Goal: Register for event/course

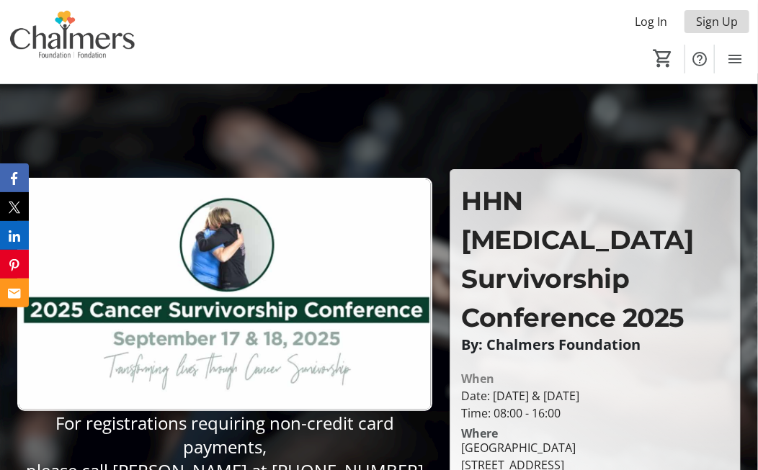
click at [722, 18] on span "Sign Up" at bounding box center [717, 21] width 42 height 17
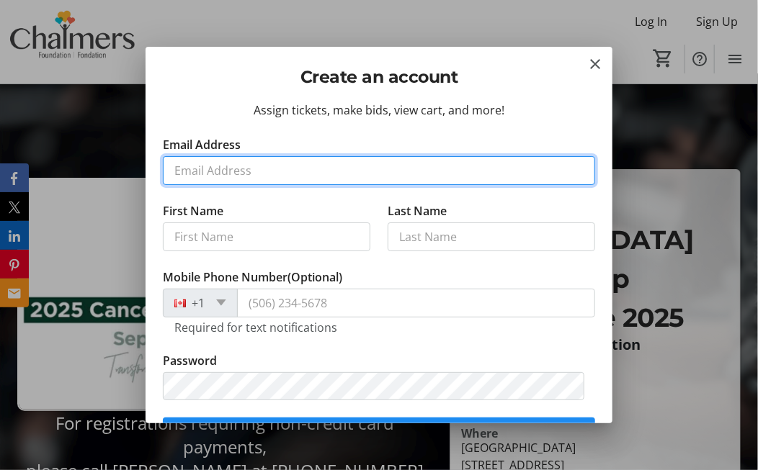
click at [207, 174] on input "Email Address" at bounding box center [379, 170] width 432 height 29
type input "[EMAIL_ADDRESS][DOMAIN_NAME]"
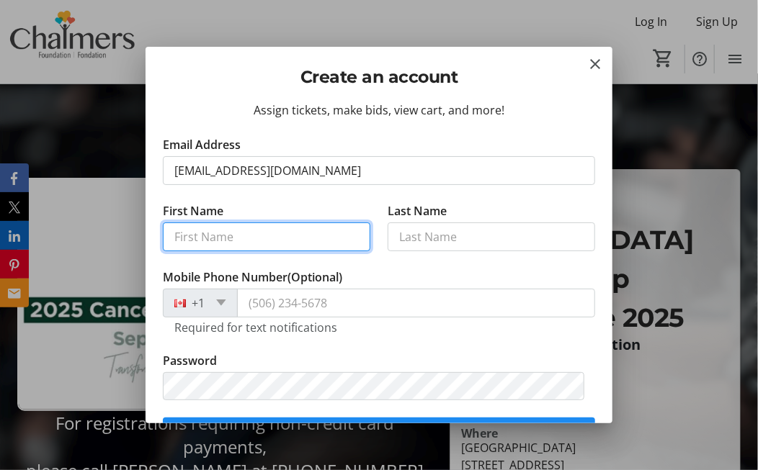
type input "[PERSON_NAME]"
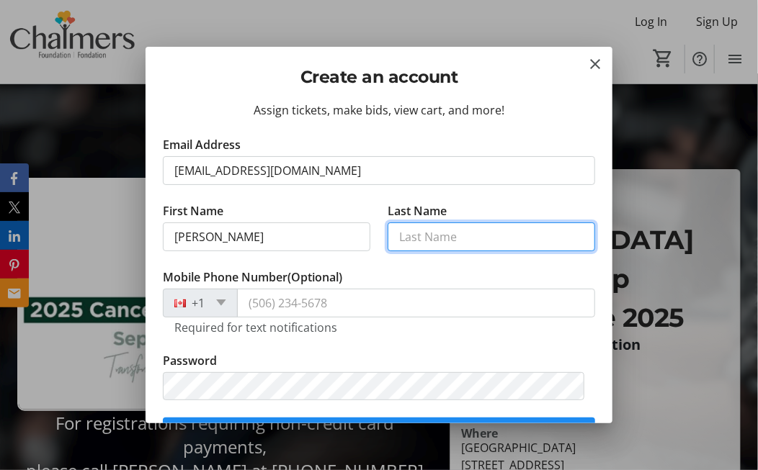
type input "Atwin"
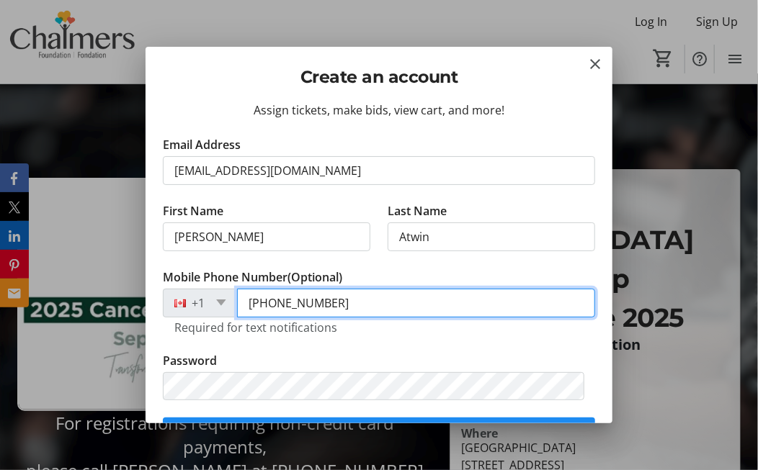
click at [333, 299] on input "[PHONE_NUMBER]" at bounding box center [416, 303] width 358 height 29
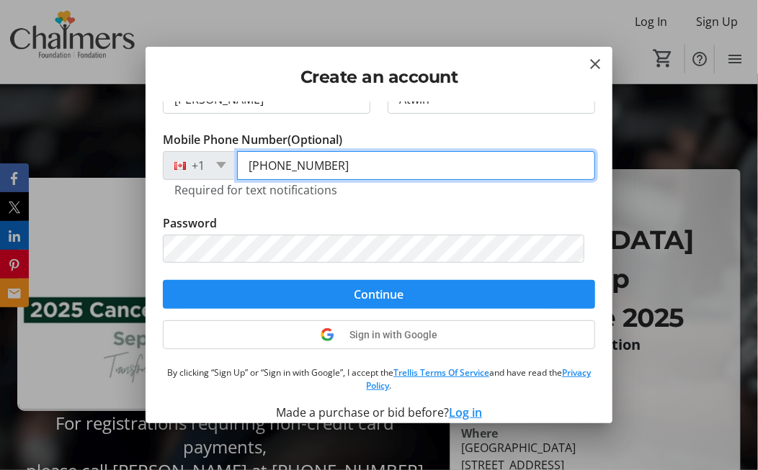
scroll to position [151, 0]
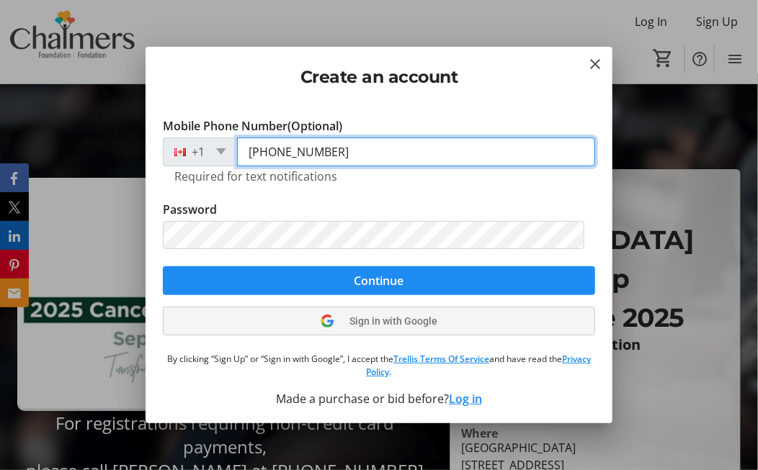
type input "[PHONE_NUMBER]"
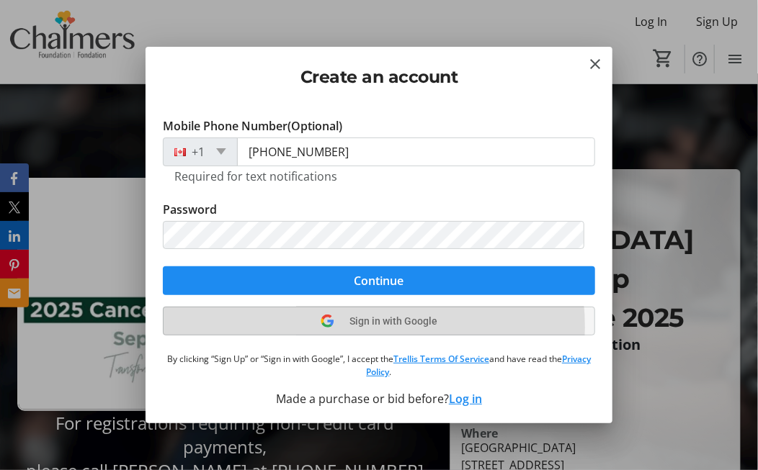
click at [350, 325] on span "Sign in with Google" at bounding box center [394, 321] width 88 height 12
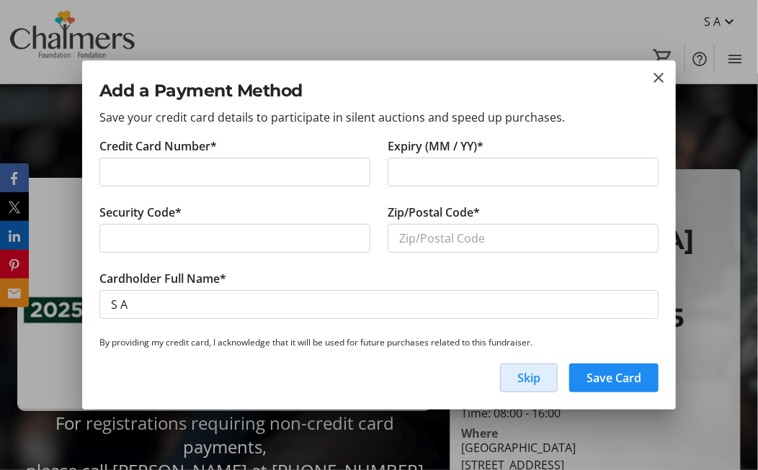
click at [529, 375] on span "Skip" at bounding box center [528, 377] width 23 height 17
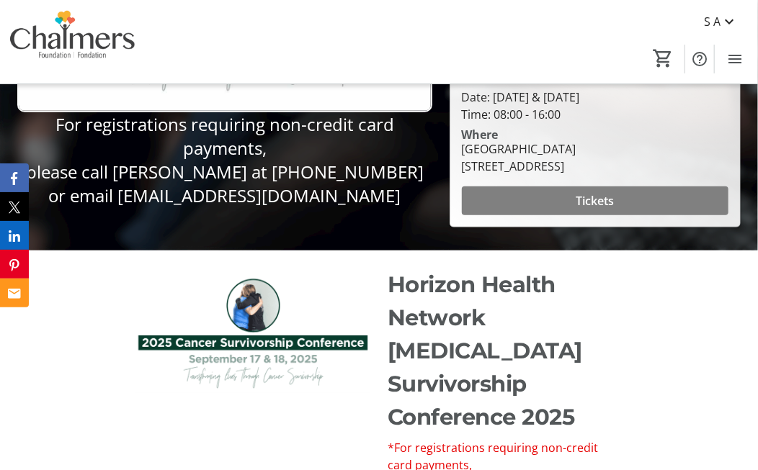
scroll to position [301, 0]
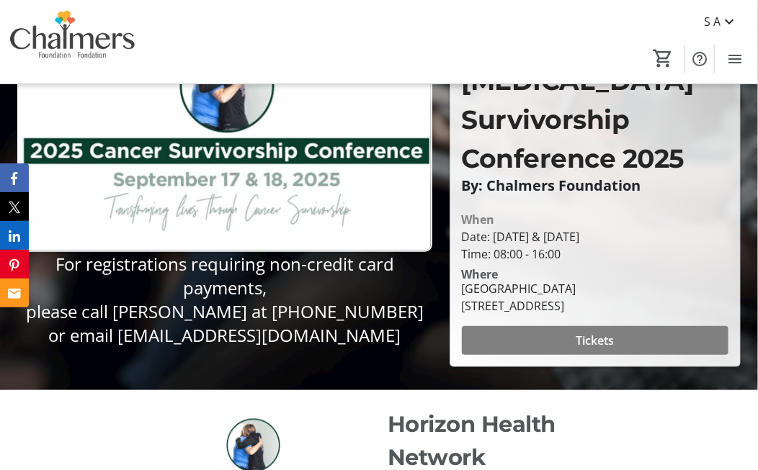
scroll to position [161, 0]
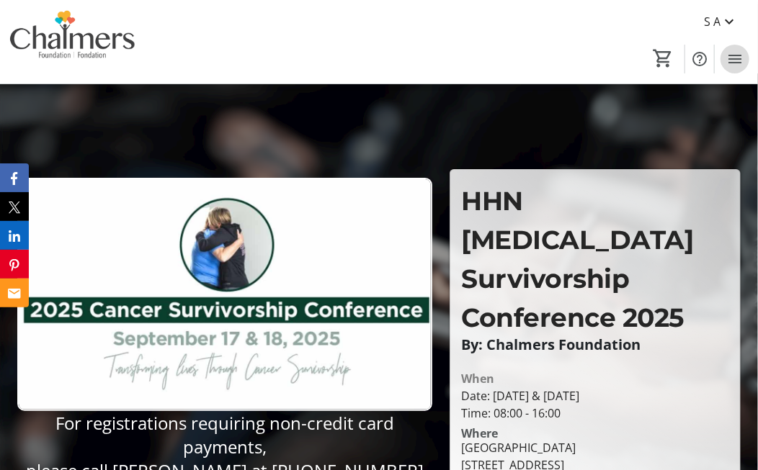
click at [735, 61] on mat-icon "Menu" at bounding box center [734, 58] width 17 height 17
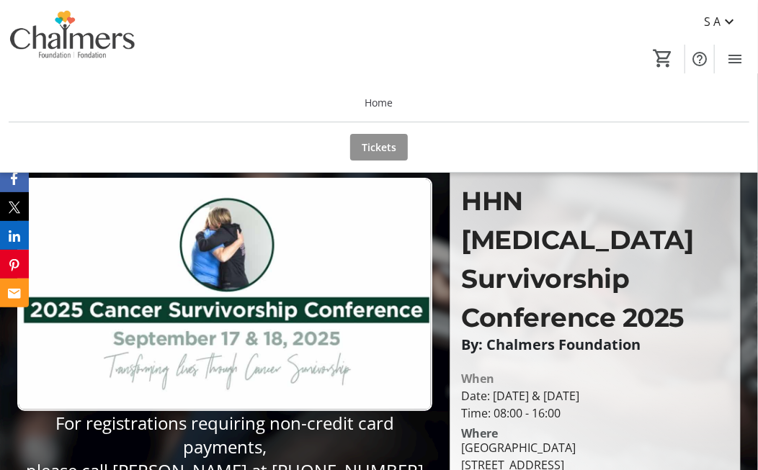
click at [379, 145] on span "Tickets" at bounding box center [378, 147] width 35 height 15
